Goal: Information Seeking & Learning: Find specific fact

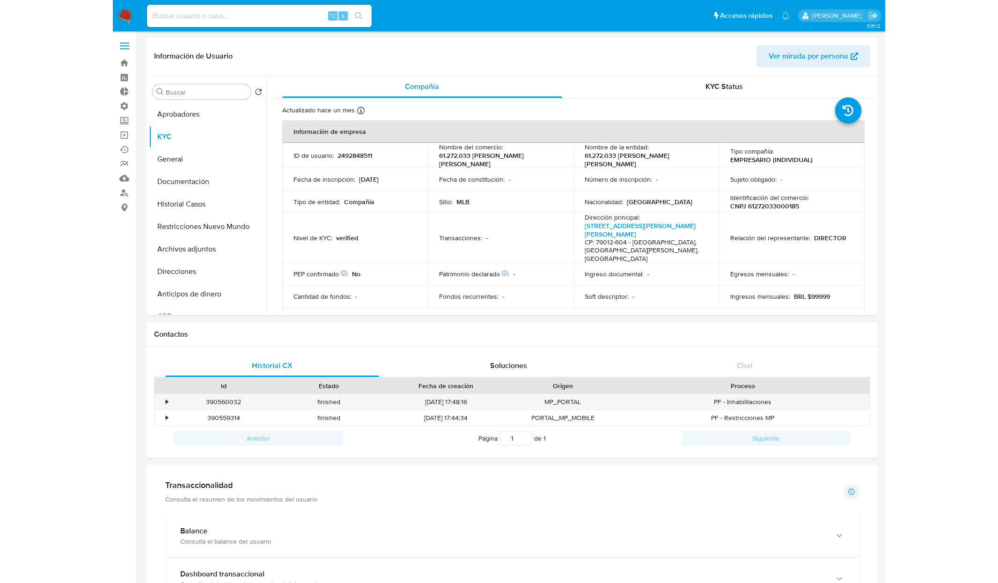
scroll to position [482, 0]
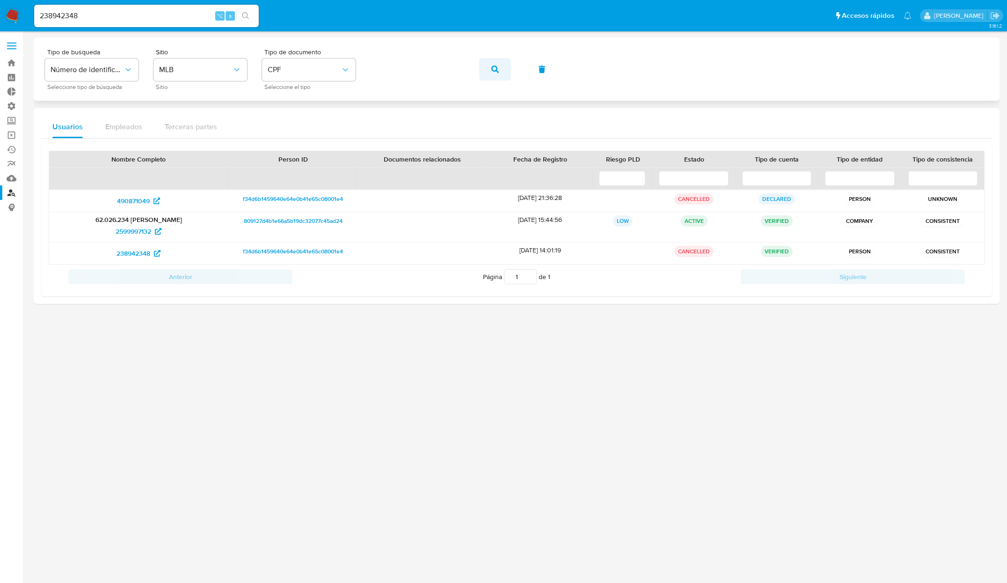
click at [493, 71] on icon "button" at bounding box center [494, 69] width 7 height 7
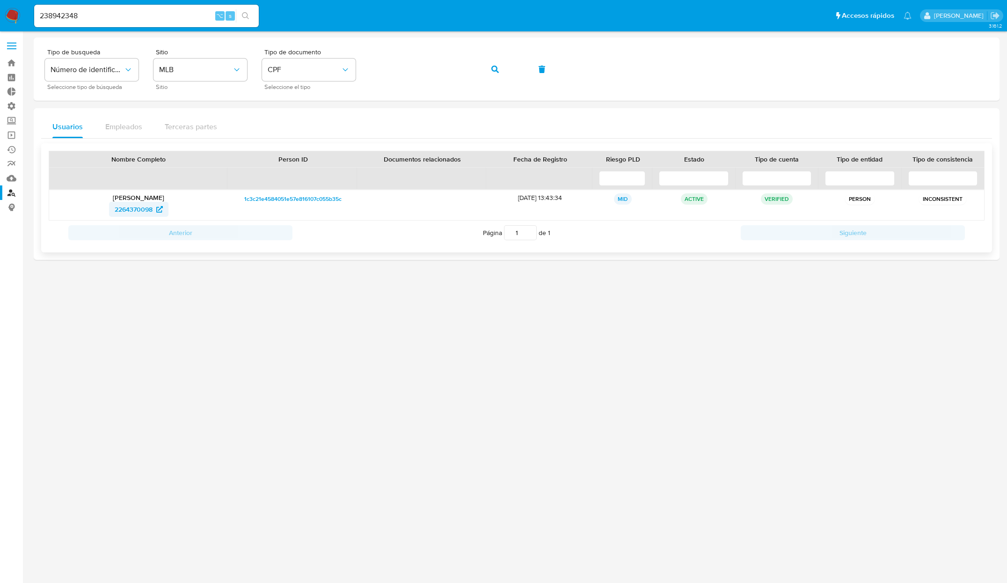
click at [141, 211] on span "2264370098" at bounding box center [134, 209] width 38 height 15
click at [501, 76] on button "button" at bounding box center [495, 69] width 32 height 22
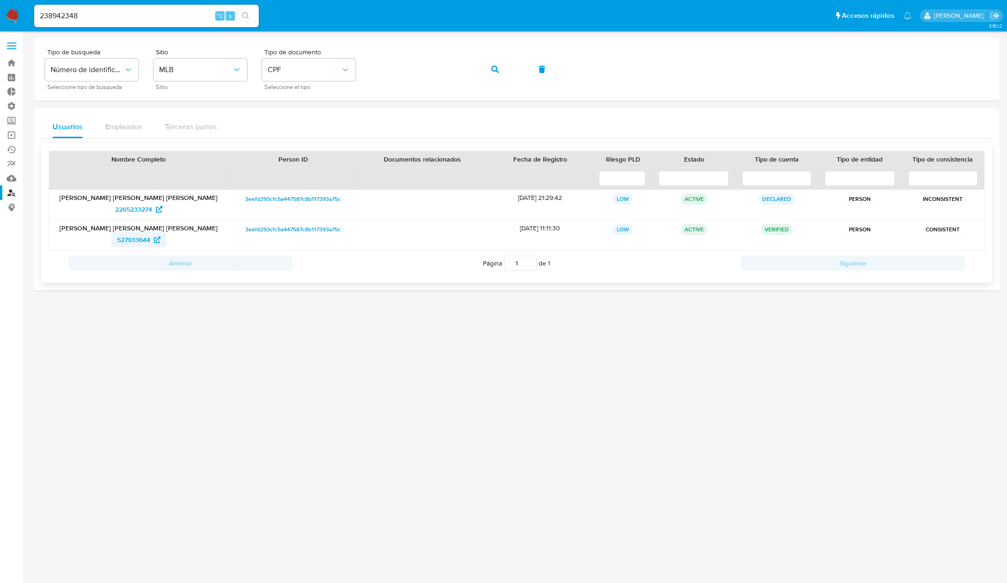
click at [132, 240] on span "527933644" at bounding box center [133, 239] width 33 height 15
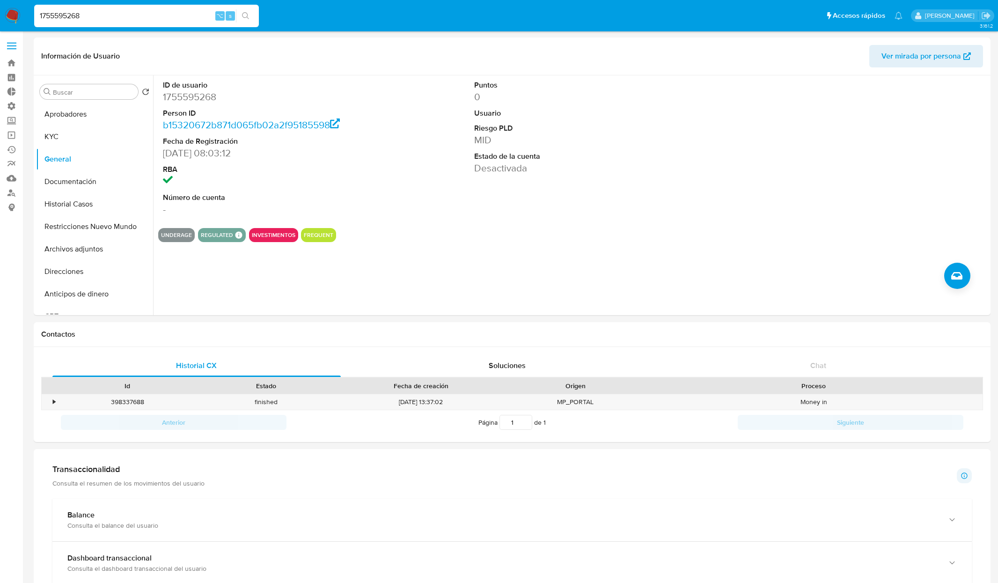
select select "10"
click at [81, 132] on button "KYC" at bounding box center [91, 136] width 110 height 22
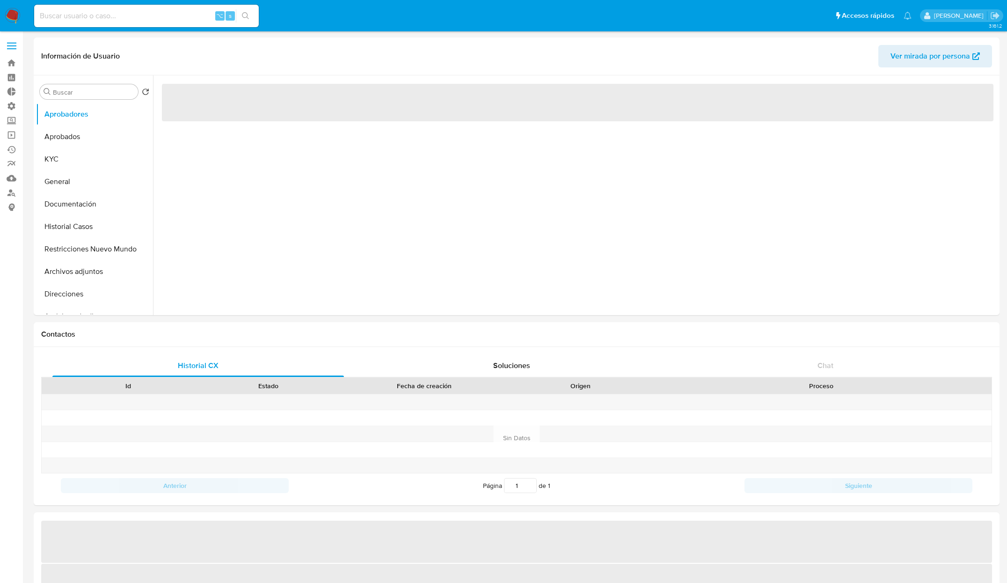
select select "10"
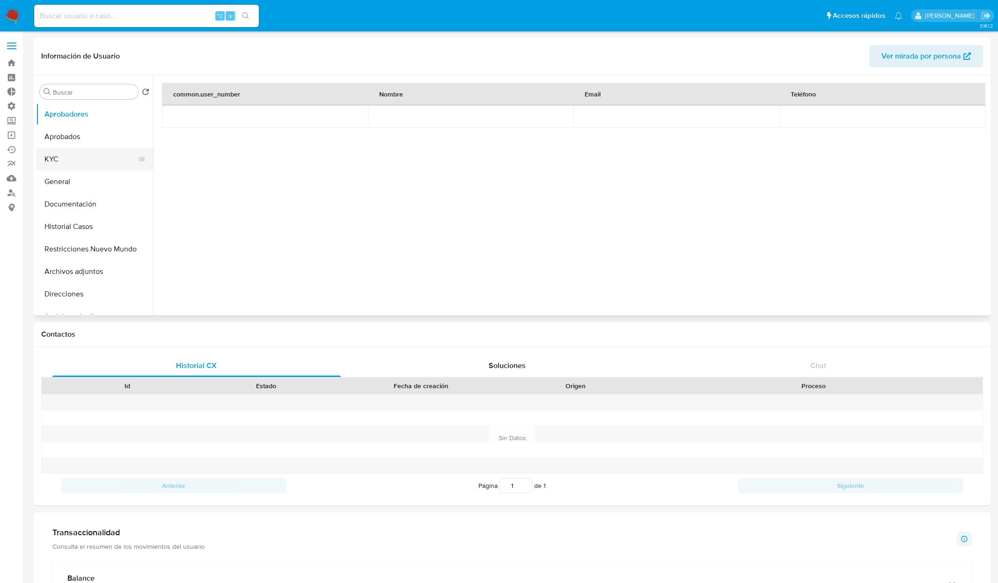
click at [63, 164] on button "KYC" at bounding box center [91, 159] width 110 height 22
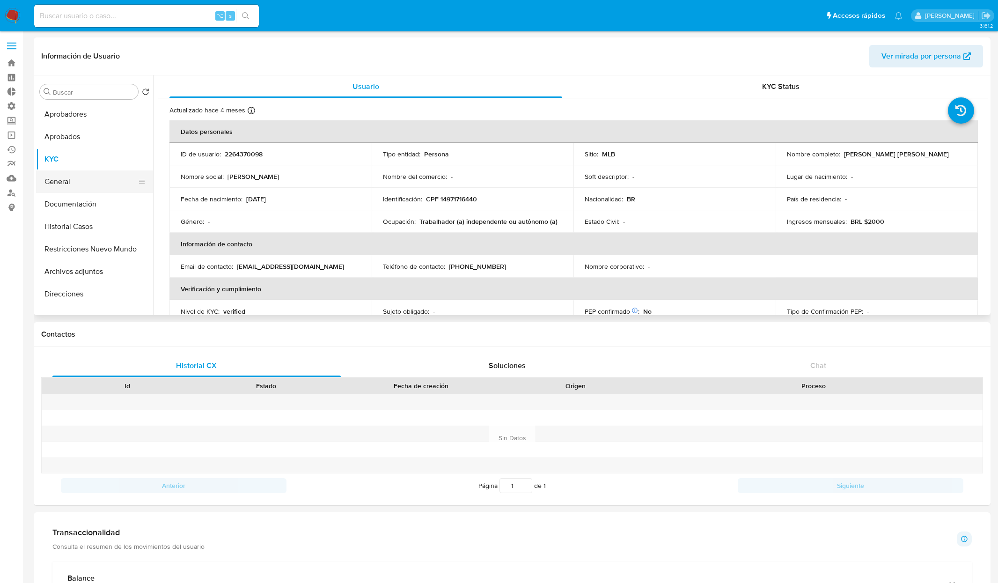
click at [63, 180] on button "General" at bounding box center [91, 181] width 110 height 22
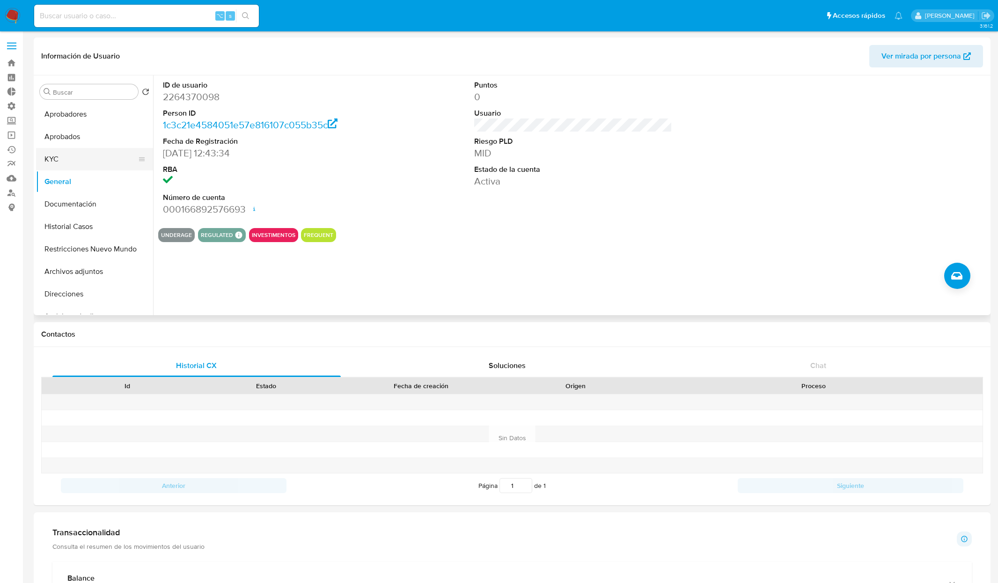
click at [56, 158] on button "KYC" at bounding box center [91, 159] width 110 height 22
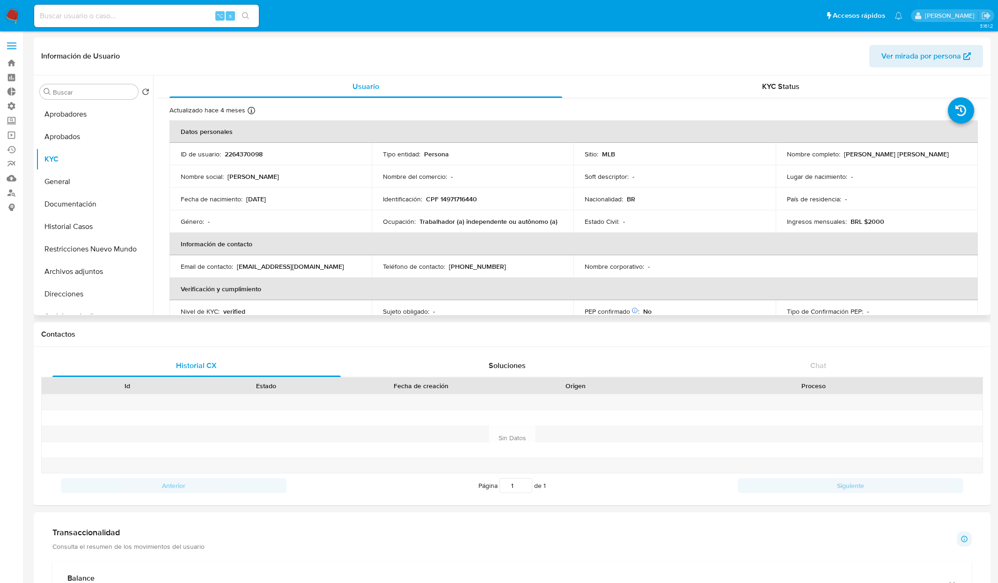
drag, startPoint x: 871, startPoint y: 153, endPoint x: 973, endPoint y: 154, distance: 102.0
click at [973, 154] on td "Nombre completo : Marcelo Rodrigues Barbosa Filho" at bounding box center [876, 154] width 202 height 22
copy div "Marcelo Rodrigues Barbosa Filho"
drag, startPoint x: 426, startPoint y: 197, endPoint x: 510, endPoint y: 198, distance: 83.3
click at [510, 198] on div "Identificación : CPF 14971716440" at bounding box center [473, 199] width 180 height 8
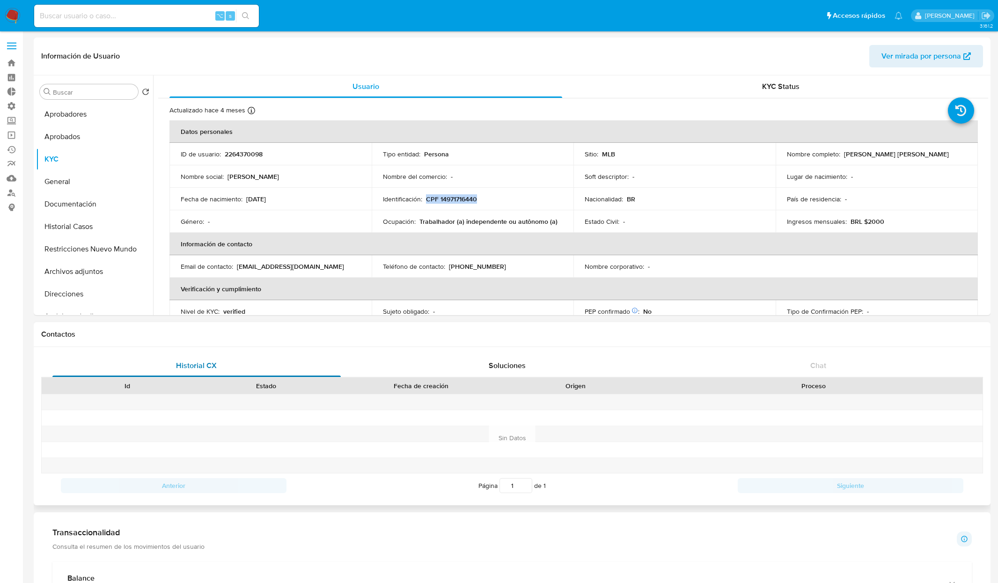
copy p "CPF 14971716440"
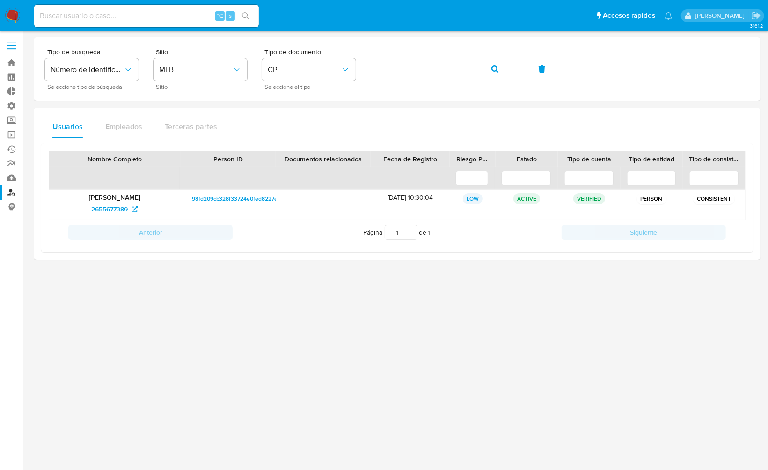
click at [166, 22] on div "⌥ s" at bounding box center [146, 16] width 225 height 22
click at [166, 18] on input at bounding box center [146, 16] width 225 height 12
paste input "468014774"
type input "468014774"
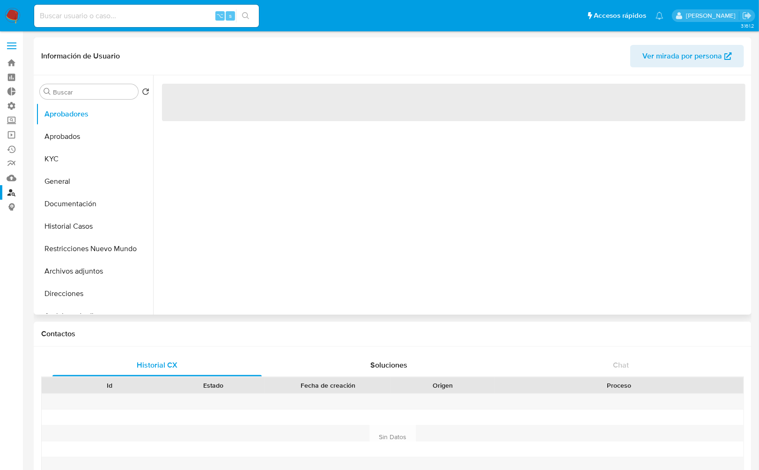
select select "10"
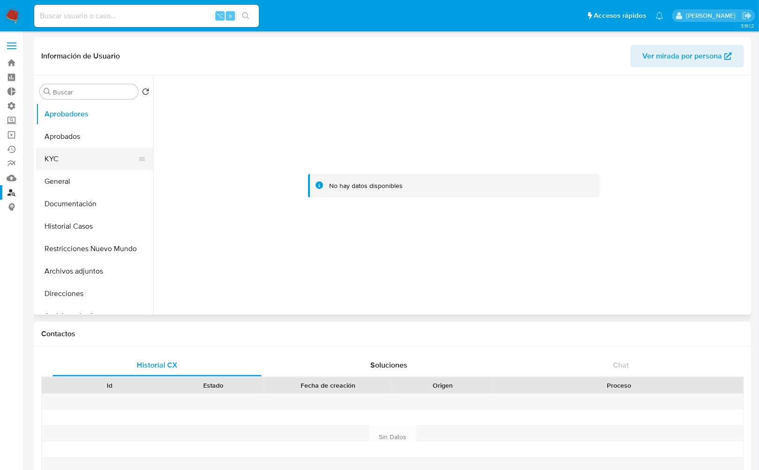
click at [54, 161] on button "KYC" at bounding box center [91, 159] width 110 height 22
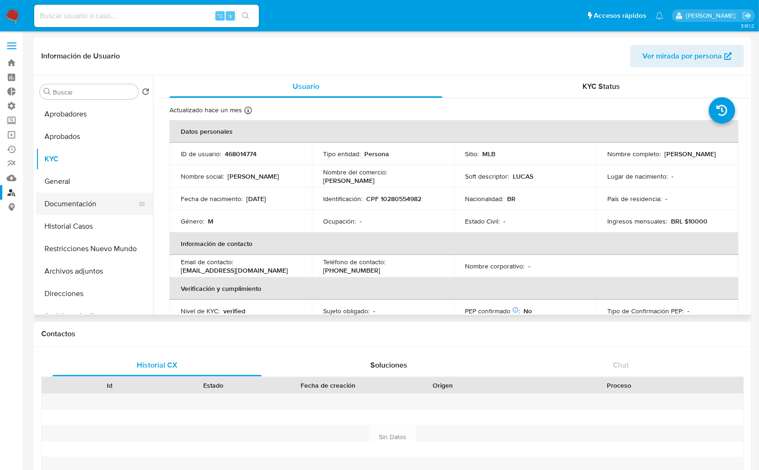
click at [77, 203] on button "Documentación" at bounding box center [91, 204] width 110 height 22
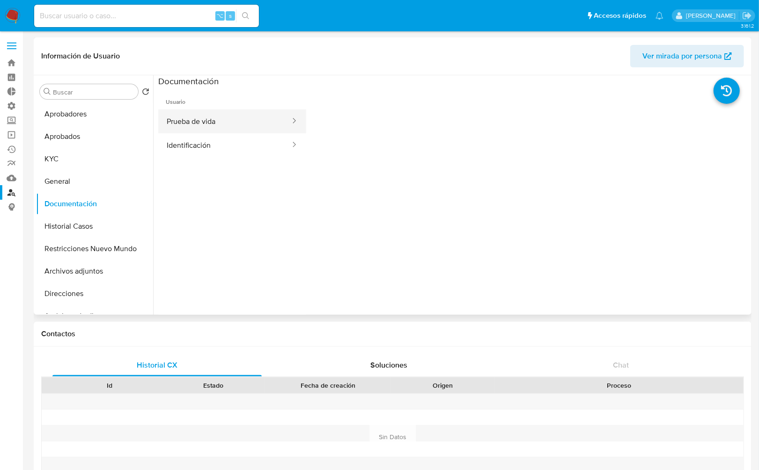
click at [221, 128] on button "Prueba de vida" at bounding box center [224, 122] width 133 height 24
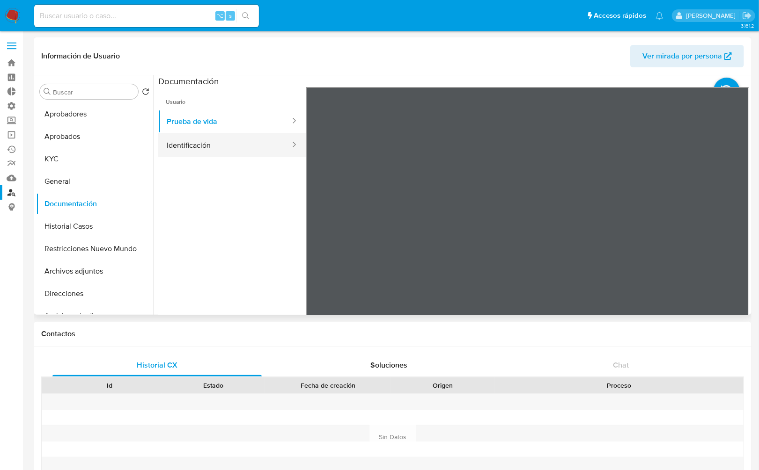
click at [207, 146] on button "Identificación" at bounding box center [224, 145] width 133 height 24
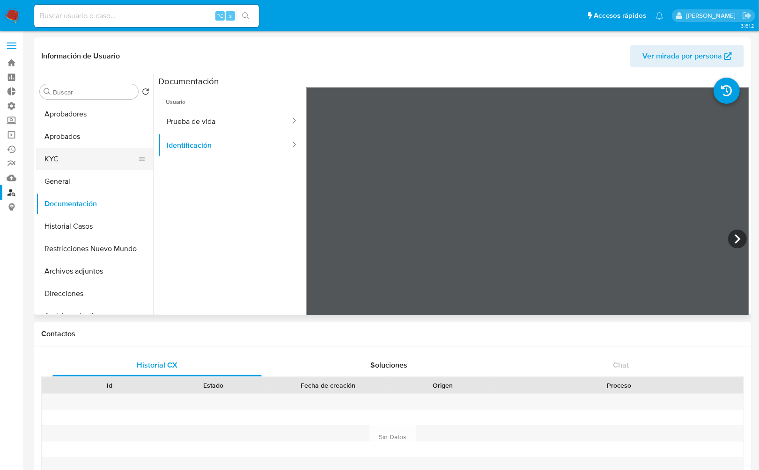
click at [77, 164] on button "KYC" at bounding box center [91, 159] width 110 height 22
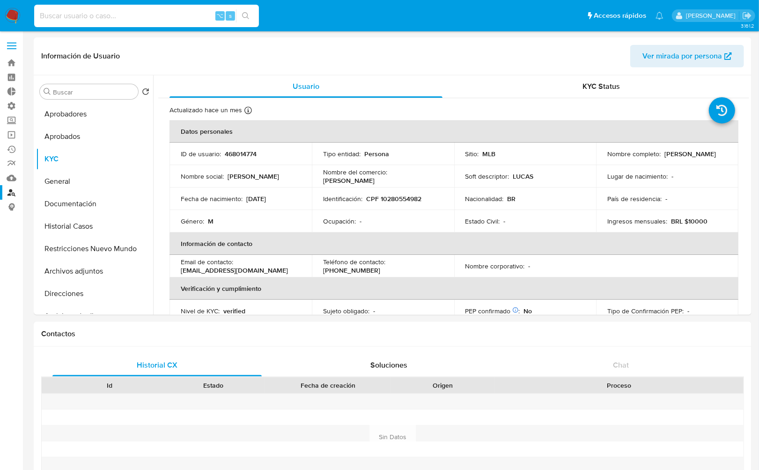
click at [127, 20] on input at bounding box center [146, 16] width 225 height 12
paste input "2492848511"
type input "2492848511"
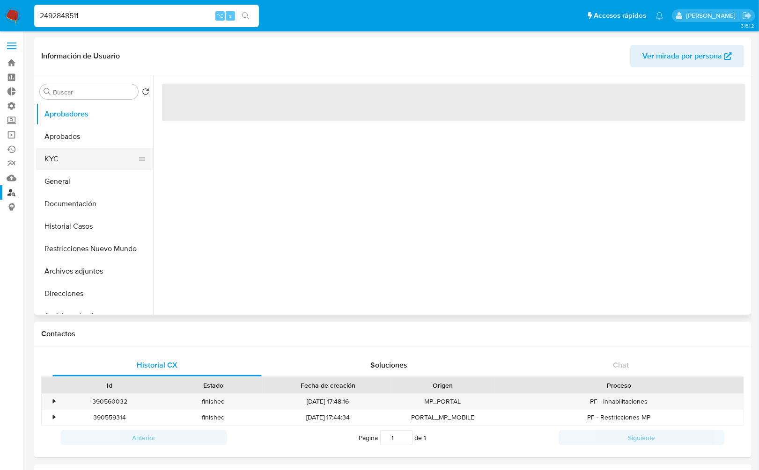
click at [70, 161] on button "KYC" at bounding box center [91, 159] width 110 height 22
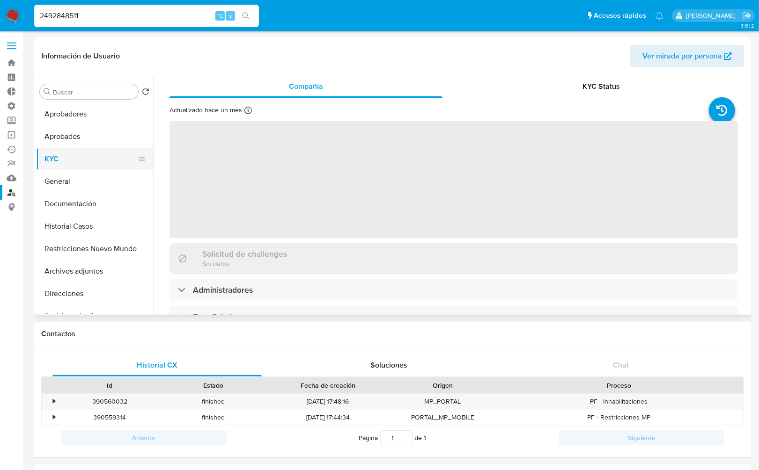
select select "10"
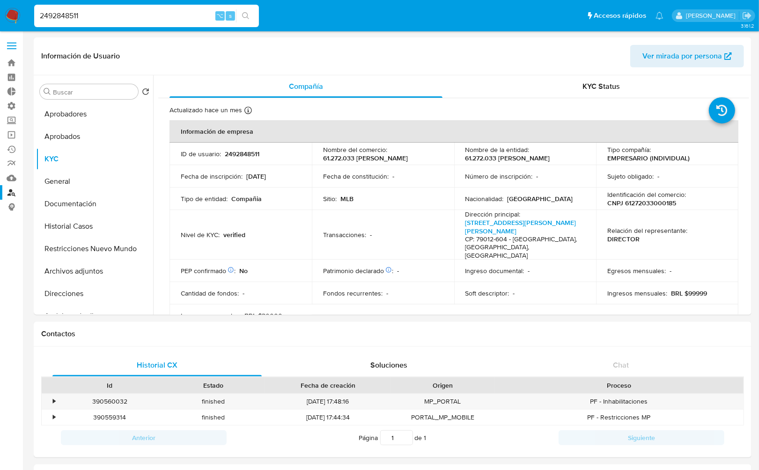
click at [136, 12] on input "2492848511" at bounding box center [146, 16] width 225 height 12
paste input "1755595268"
type input "1755595268"
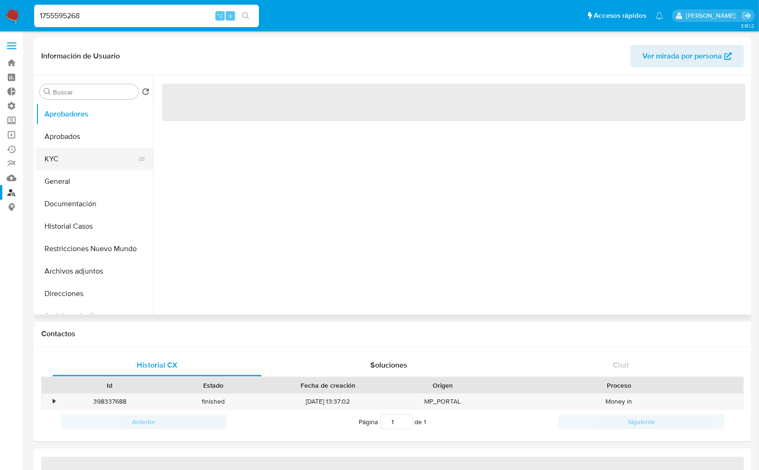
click at [47, 166] on button "KYC" at bounding box center [91, 159] width 110 height 22
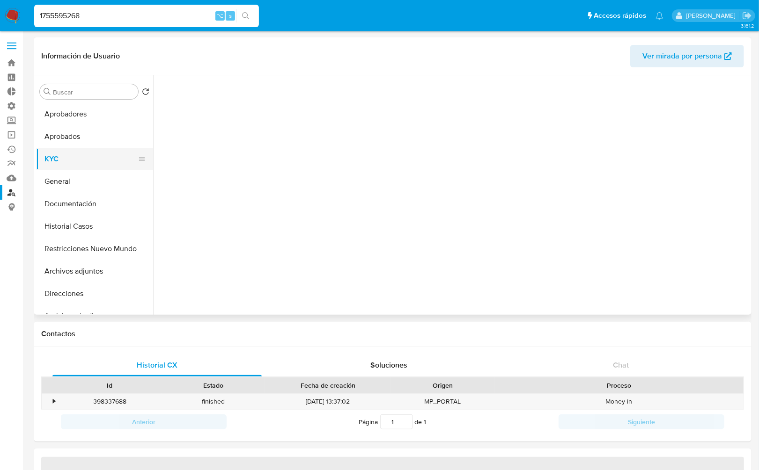
select select "10"
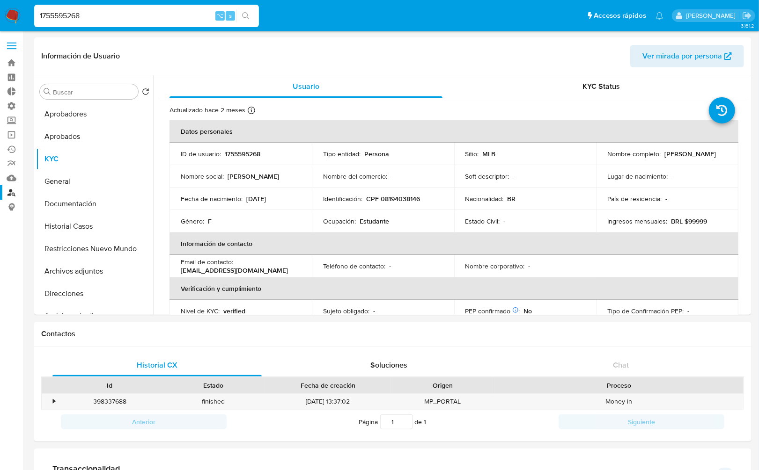
click at [144, 18] on input "1755595268" at bounding box center [146, 16] width 225 height 12
paste input "468014774"
type input "468014774"
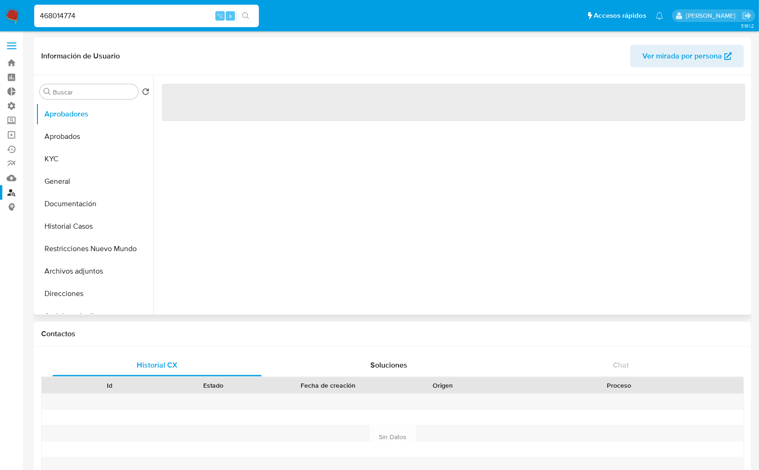
select select "10"
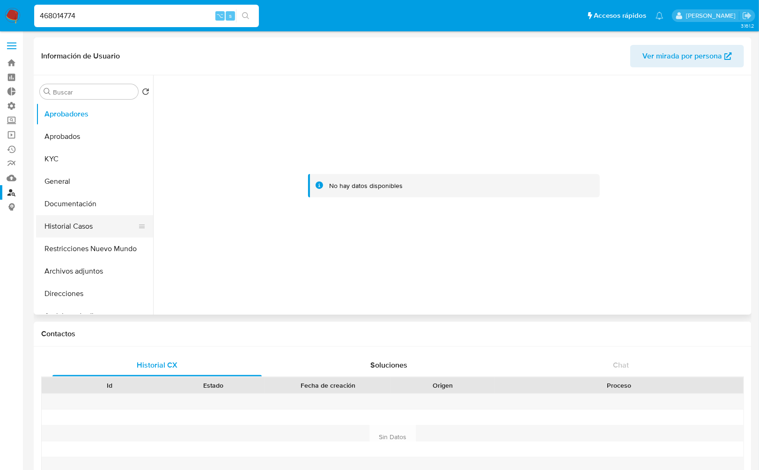
click at [81, 230] on button "Historial Casos" at bounding box center [91, 226] width 110 height 22
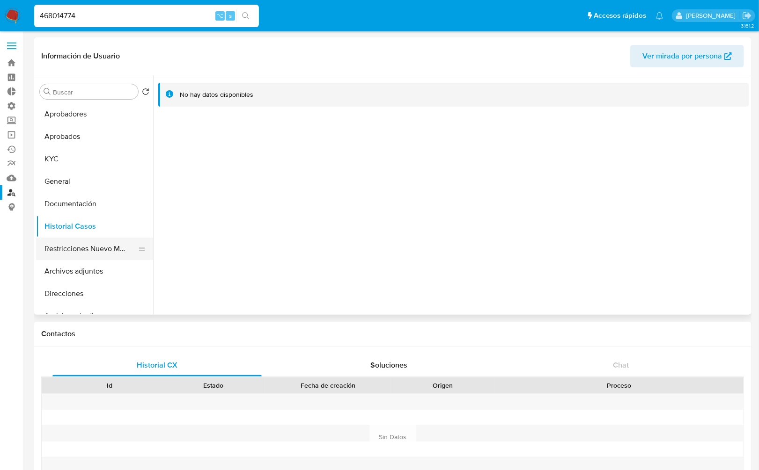
click at [107, 245] on button "Restricciones Nuevo Mundo" at bounding box center [91, 249] width 110 height 22
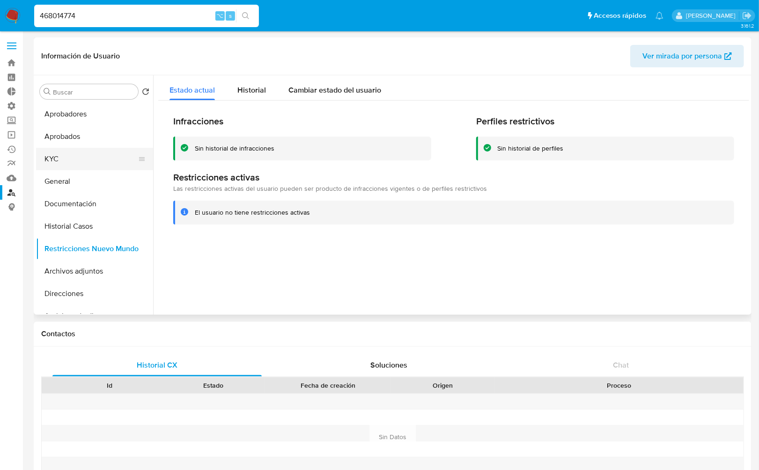
click at [73, 161] on button "KYC" at bounding box center [91, 159] width 110 height 22
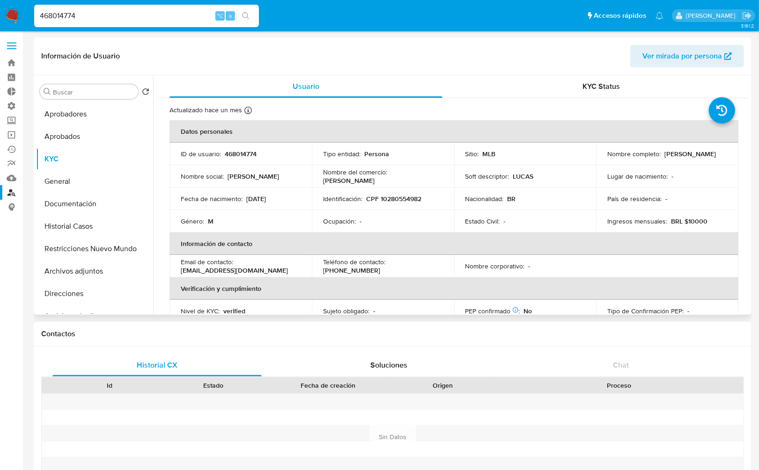
click at [664, 157] on p "Lucas Renan Dallacourte" at bounding box center [689, 154] width 51 height 8
copy div "Nombre completo : Lucas Renan Dallacourte"
click at [291, 195] on div "Fecha de nacimiento : 23/11/1997" at bounding box center [241, 199] width 120 height 8
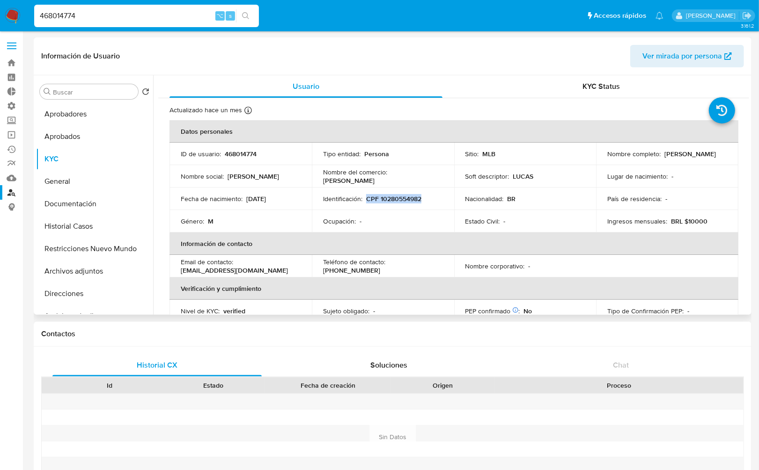
drag, startPoint x: 431, startPoint y: 199, endPoint x: 365, endPoint y: 201, distance: 66.0
click at [365, 201] on div "Identificación : CPF 10280554982" at bounding box center [383, 199] width 120 height 8
copy p "CPF 10280554982"
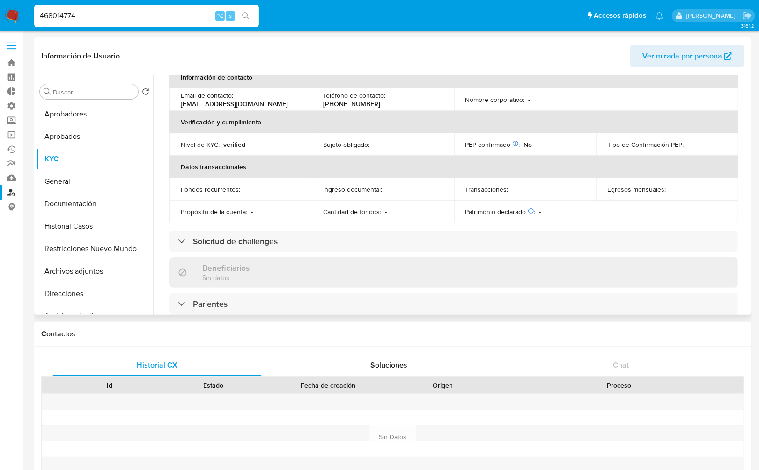
scroll to position [170, 0]
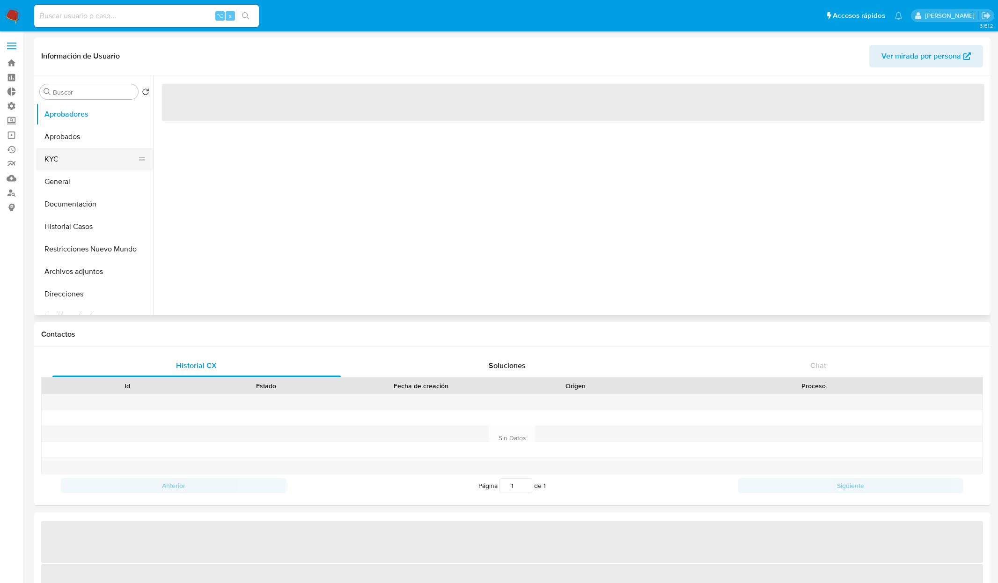
click at [80, 159] on button "KYC" at bounding box center [91, 159] width 110 height 22
select select "10"
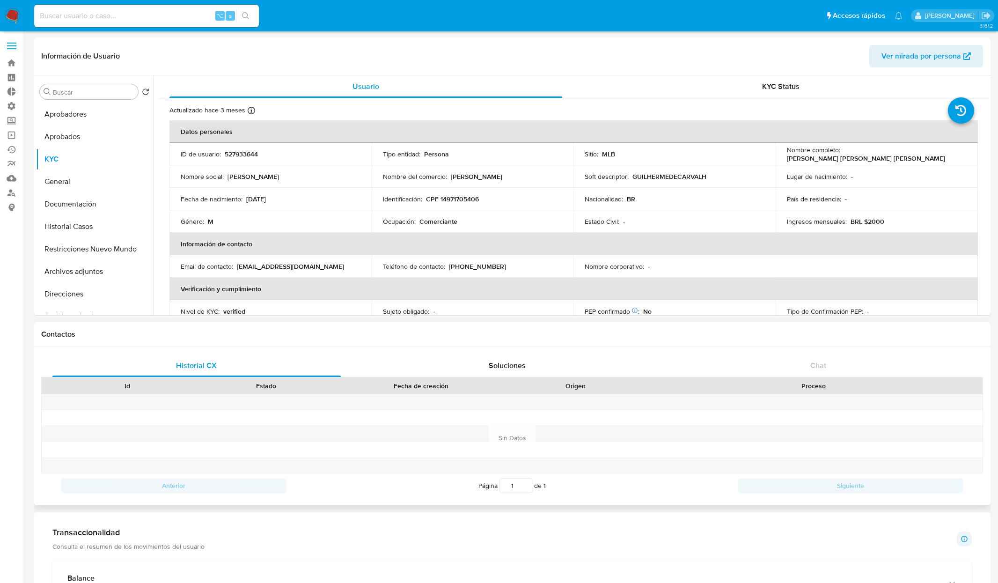
click at [530, 324] on div "Contactos" at bounding box center [512, 334] width 957 height 25
